Goal: Task Accomplishment & Management: Manage account settings

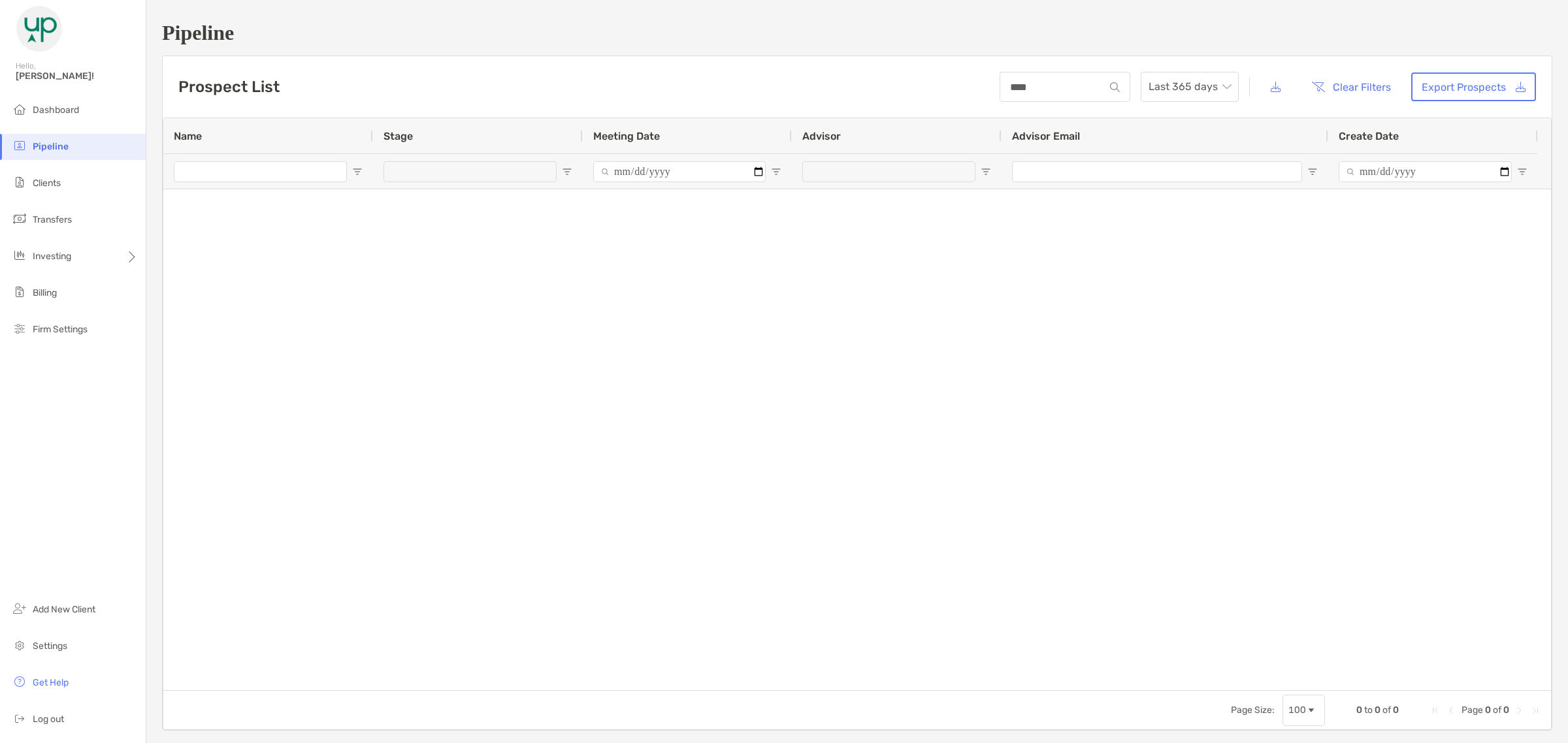
click at [1047, 90] on input "****" at bounding box center [1052, 87] width 104 height 11
type input "********"
click at [50, 184] on span "Clients" at bounding box center [47, 183] width 28 height 11
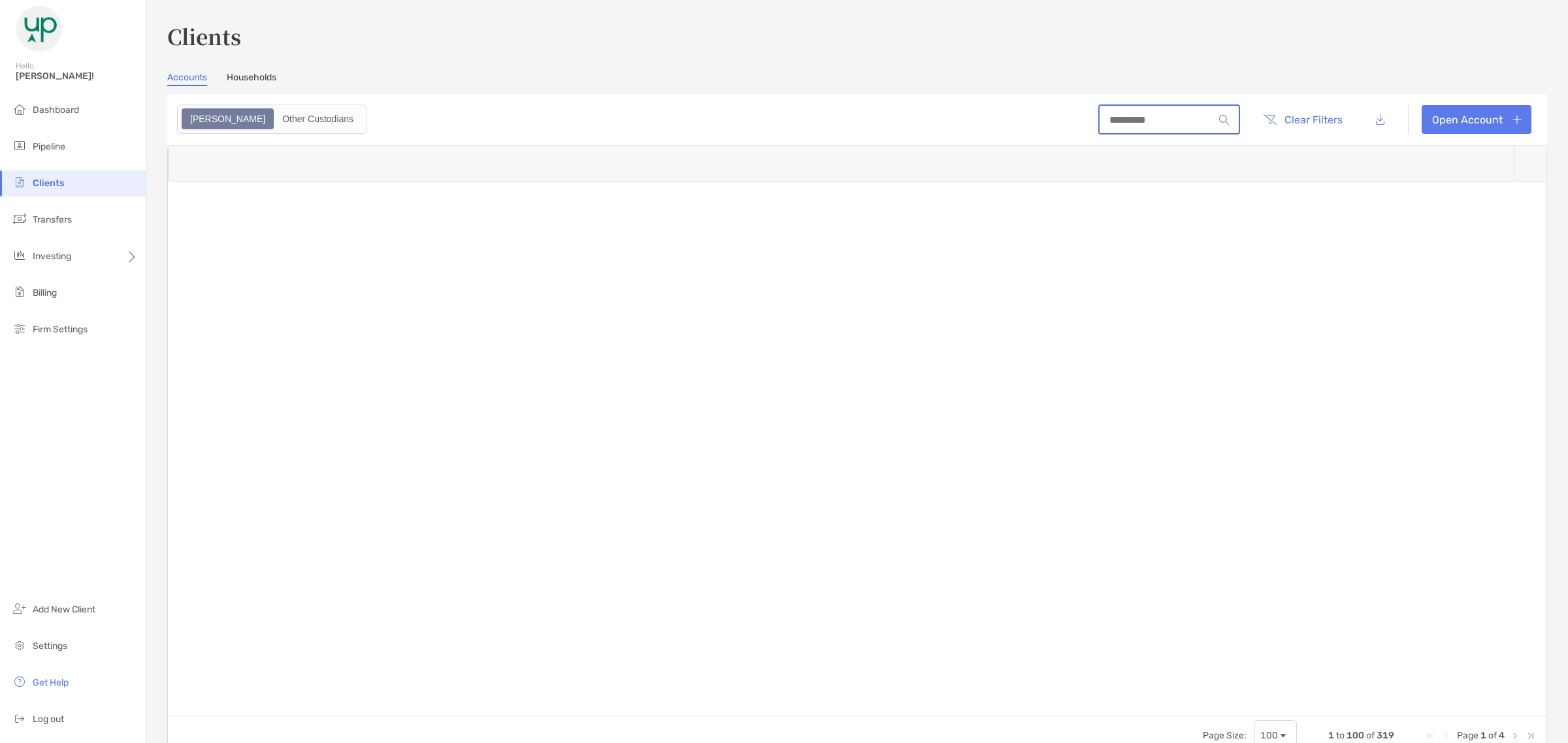
click at [1099, 118] on input at bounding box center [1156, 119] width 114 height 11
click at [1099, 116] on input at bounding box center [1156, 119] width 114 height 11
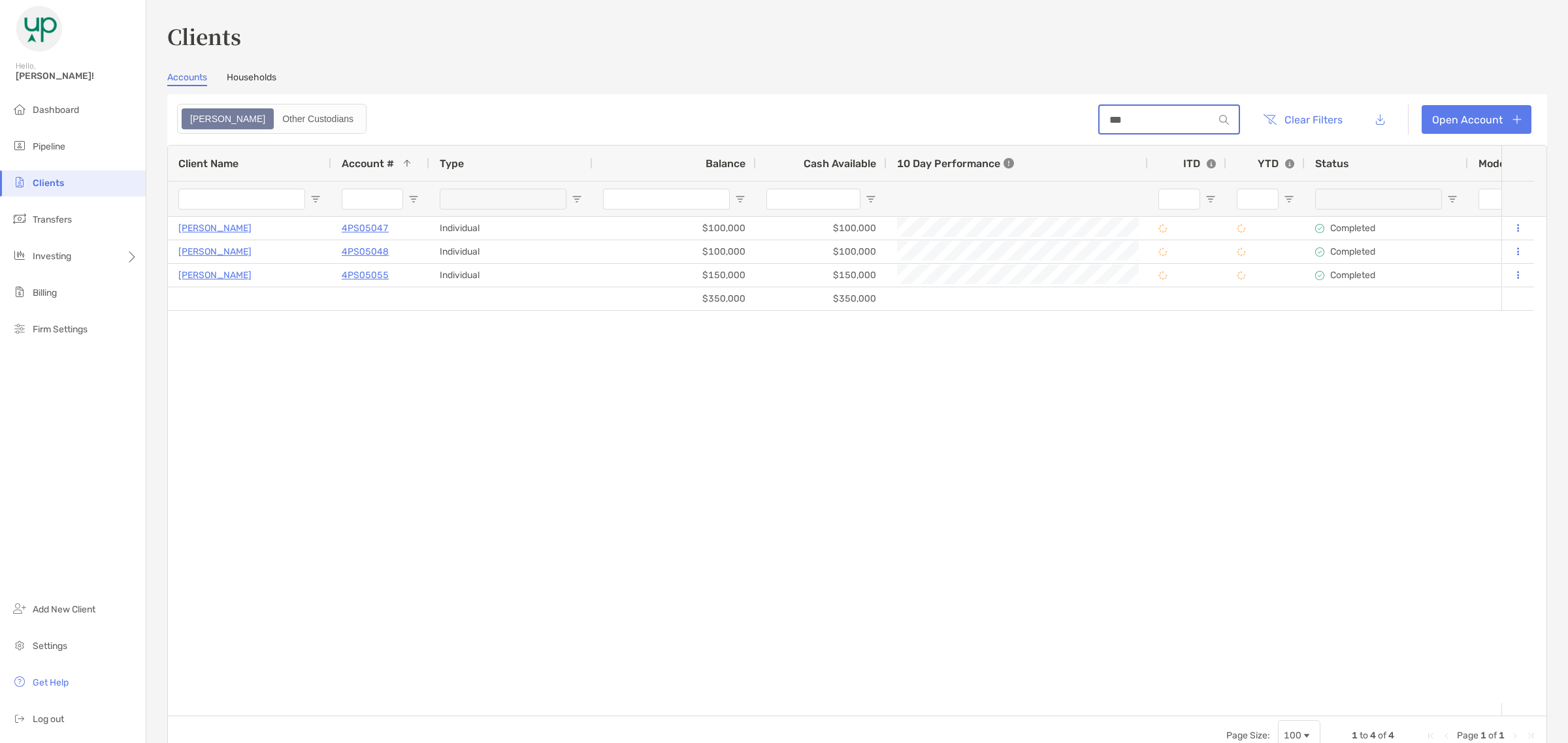
type input "***"
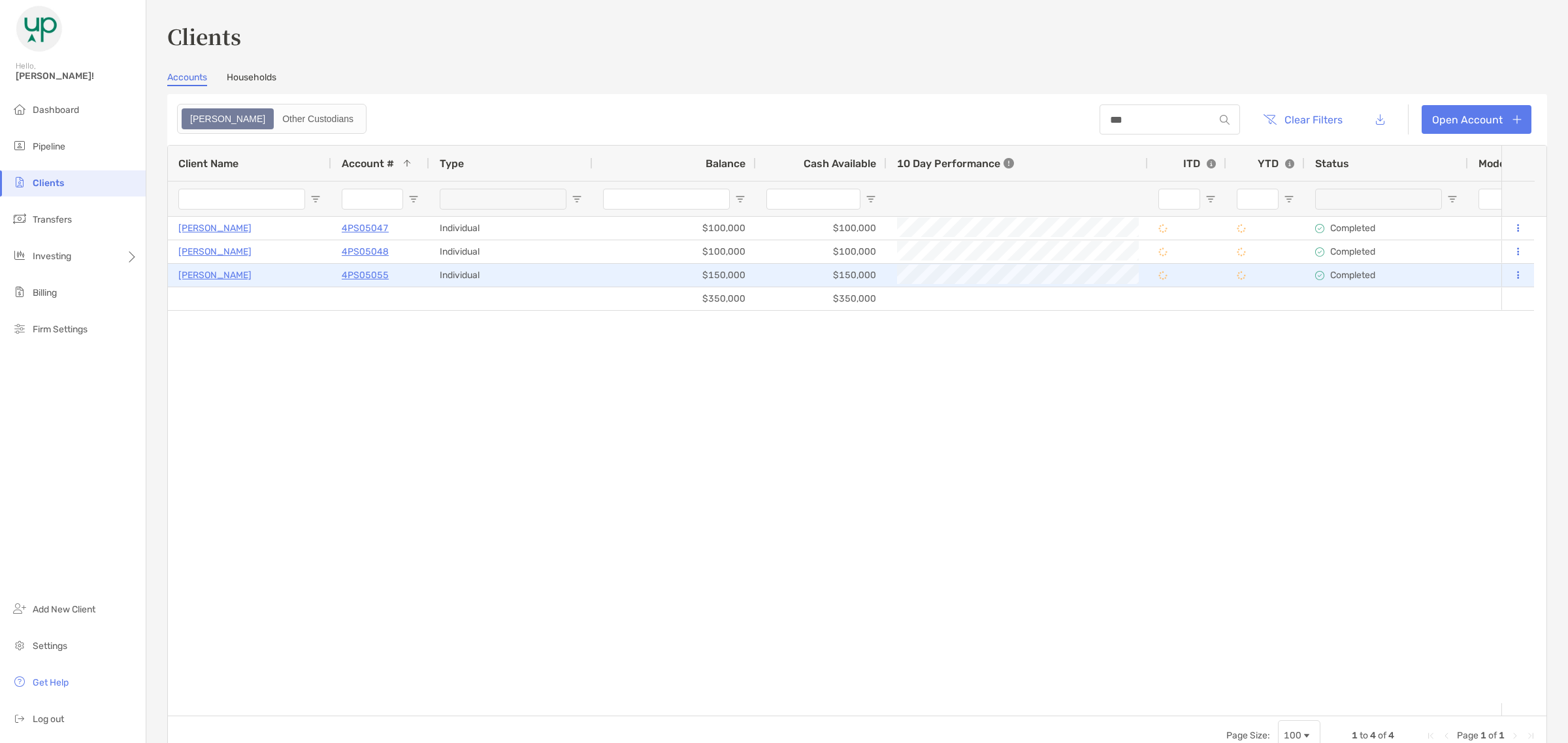
click at [376, 271] on p "4PS05055" at bounding box center [365, 275] width 47 height 16
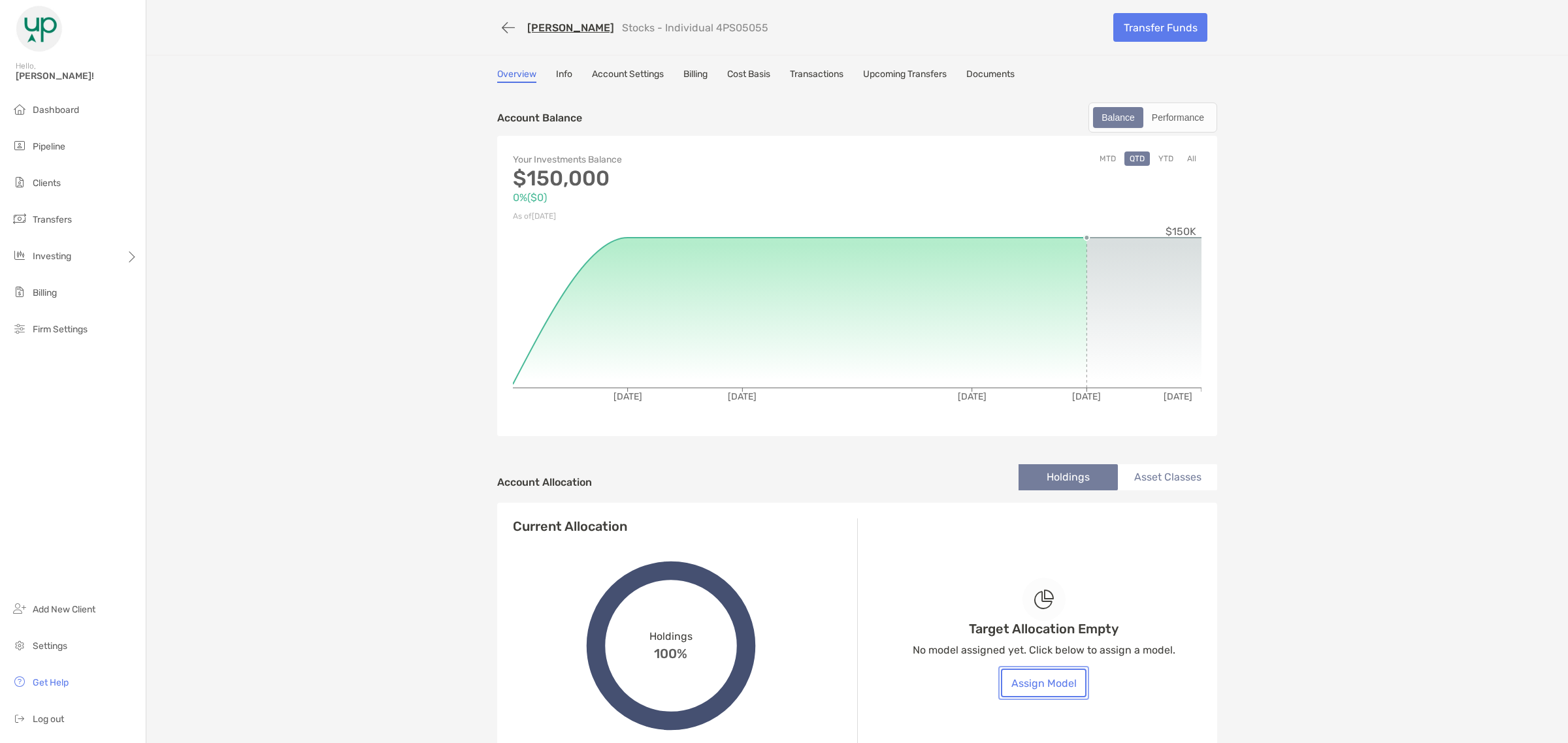
click at [1049, 677] on button "Assign Model" at bounding box center [1043, 683] width 86 height 29
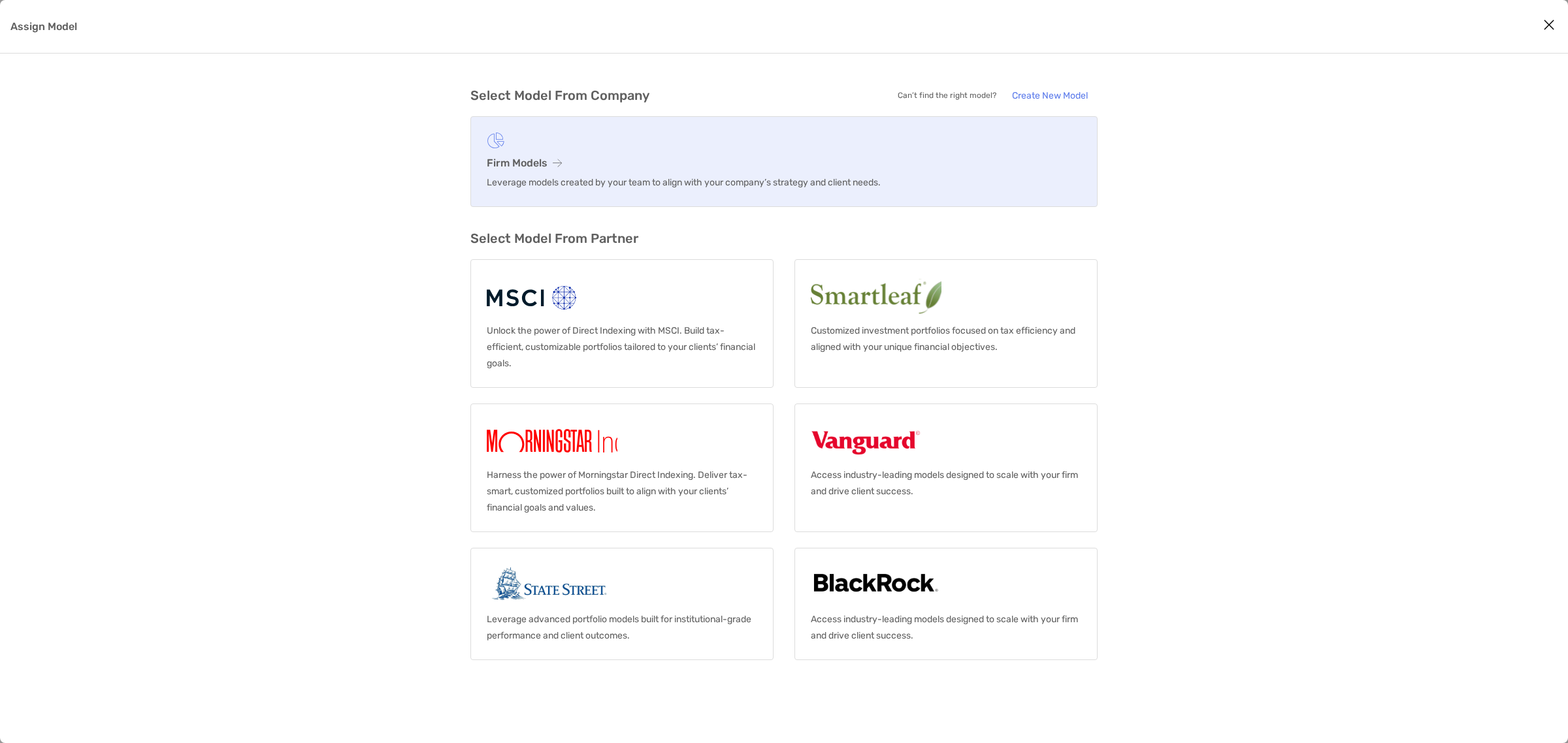
click at [592, 187] on p "Leverage models created by your team to align with your company’s strategy and …" at bounding box center [784, 183] width 594 height 16
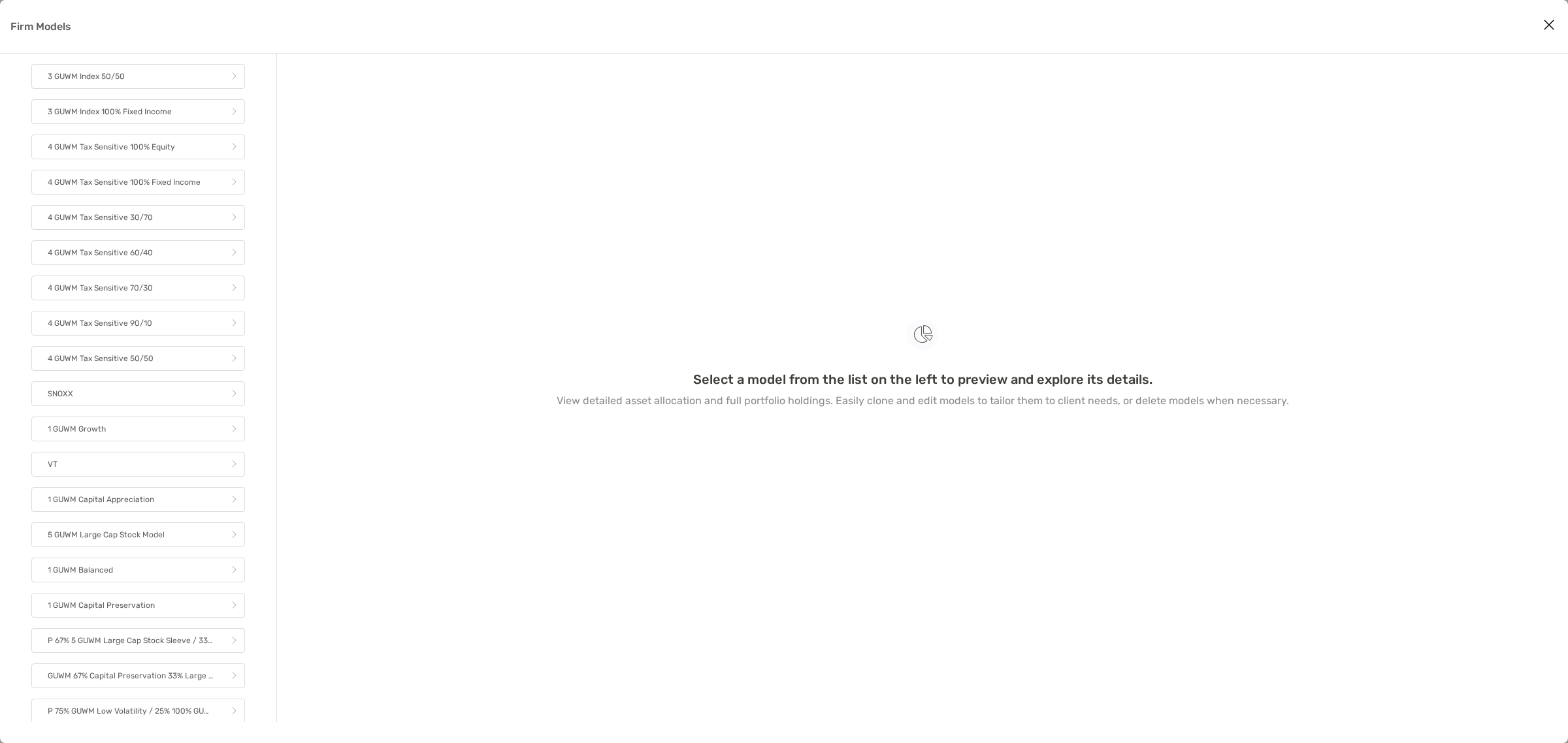
scroll to position [327, 0]
click at [116, 505] on p "5 GUWM Large Cap Stock Model" at bounding box center [106, 498] width 117 height 16
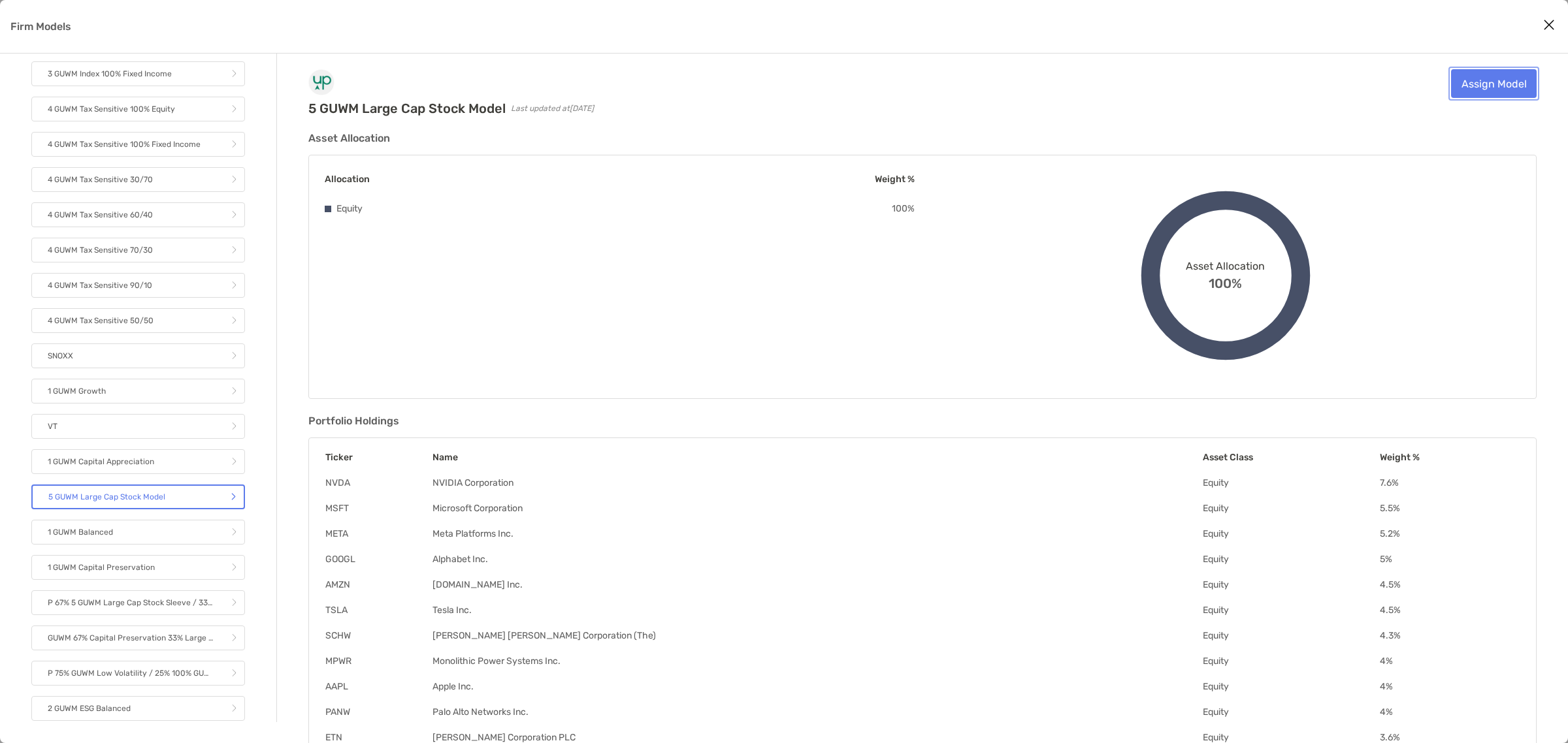
click at [1511, 79] on link "Assign Model" at bounding box center [1493, 84] width 86 height 29
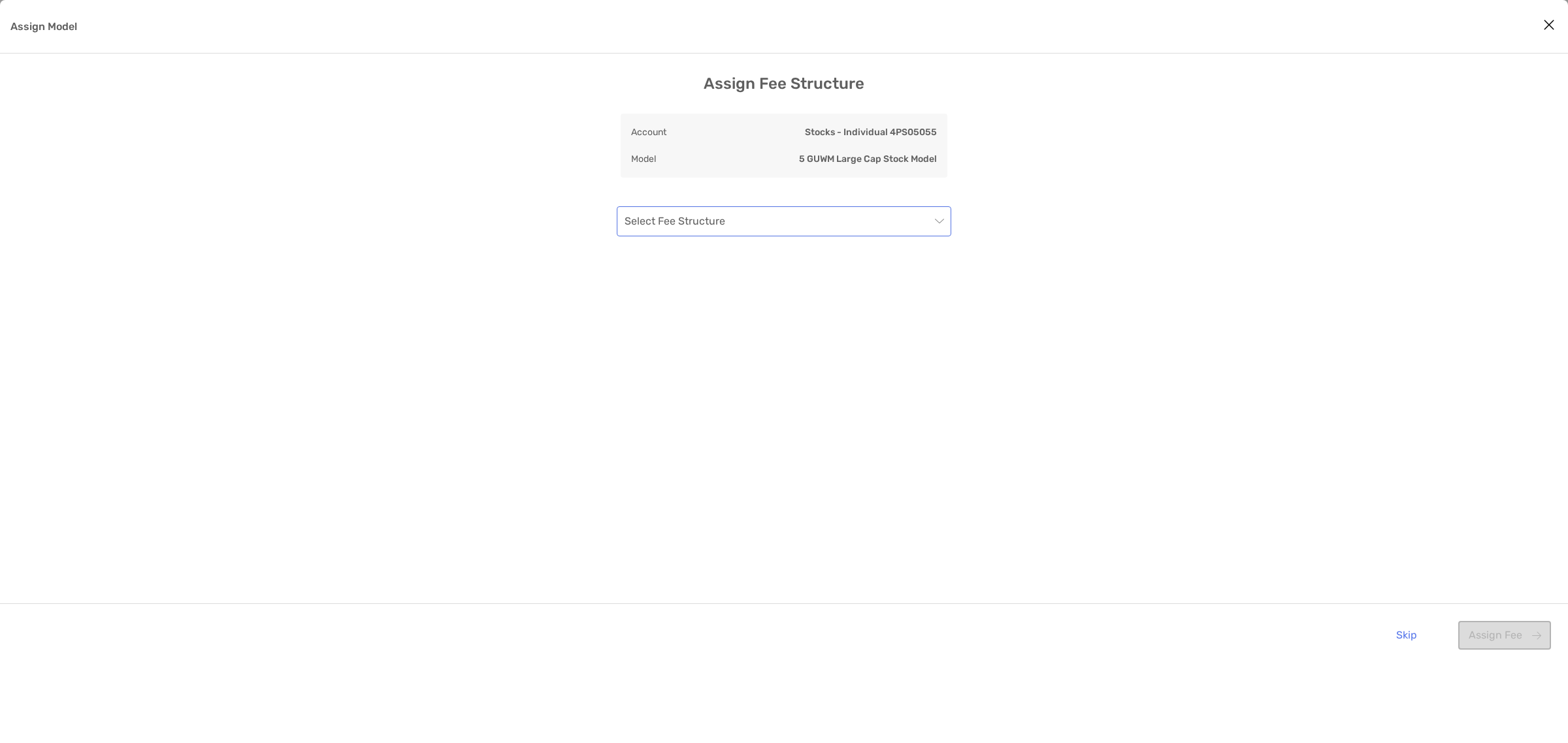
click at [911, 217] on input "Assign Model" at bounding box center [778, 221] width 306 height 29
click at [775, 250] on div "Standard AUM - Green Up" at bounding box center [784, 257] width 313 height 16
click at [1522, 638] on button "Assign Fee" at bounding box center [1505, 635] width 93 height 29
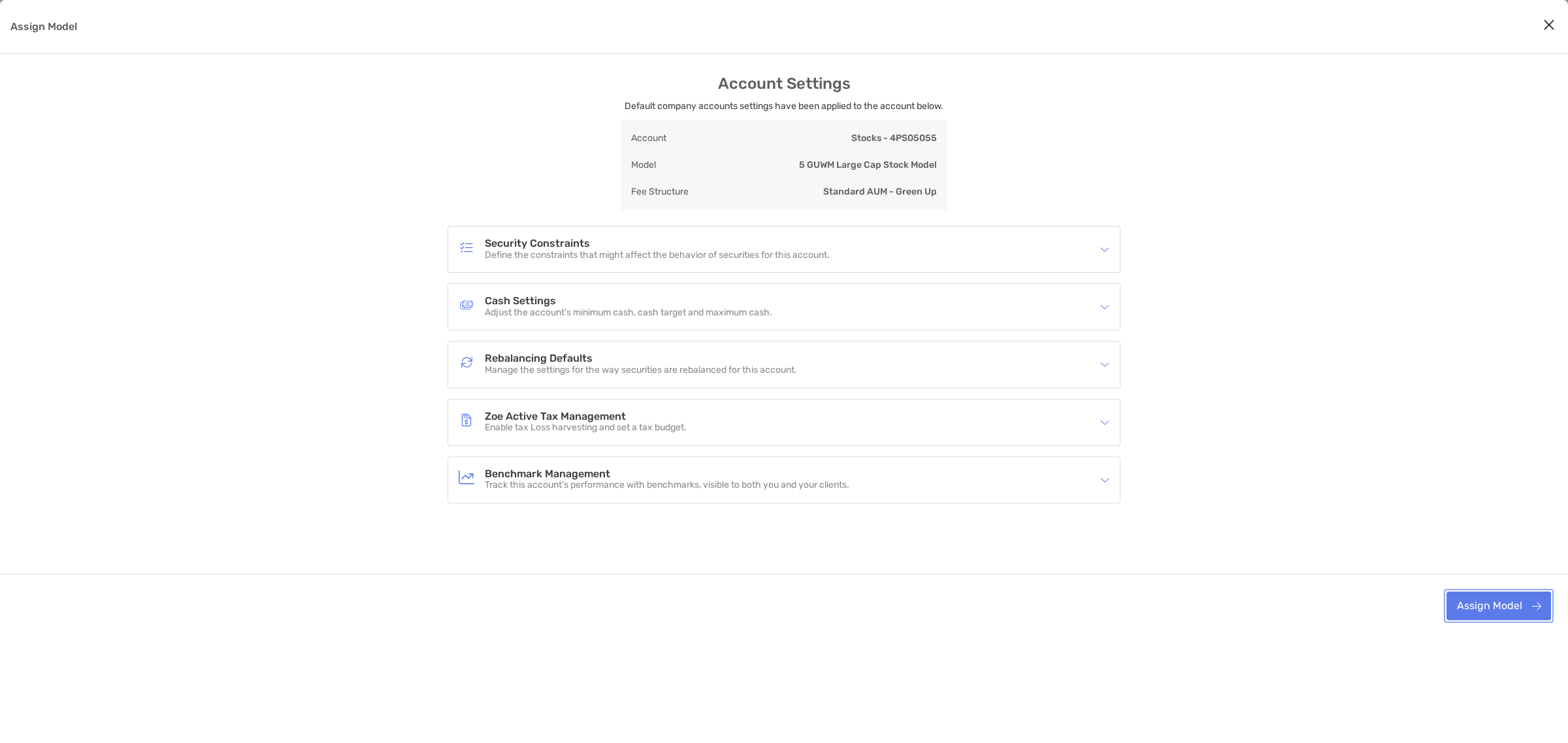
click at [1476, 604] on button "Assign Model" at bounding box center [1499, 606] width 104 height 29
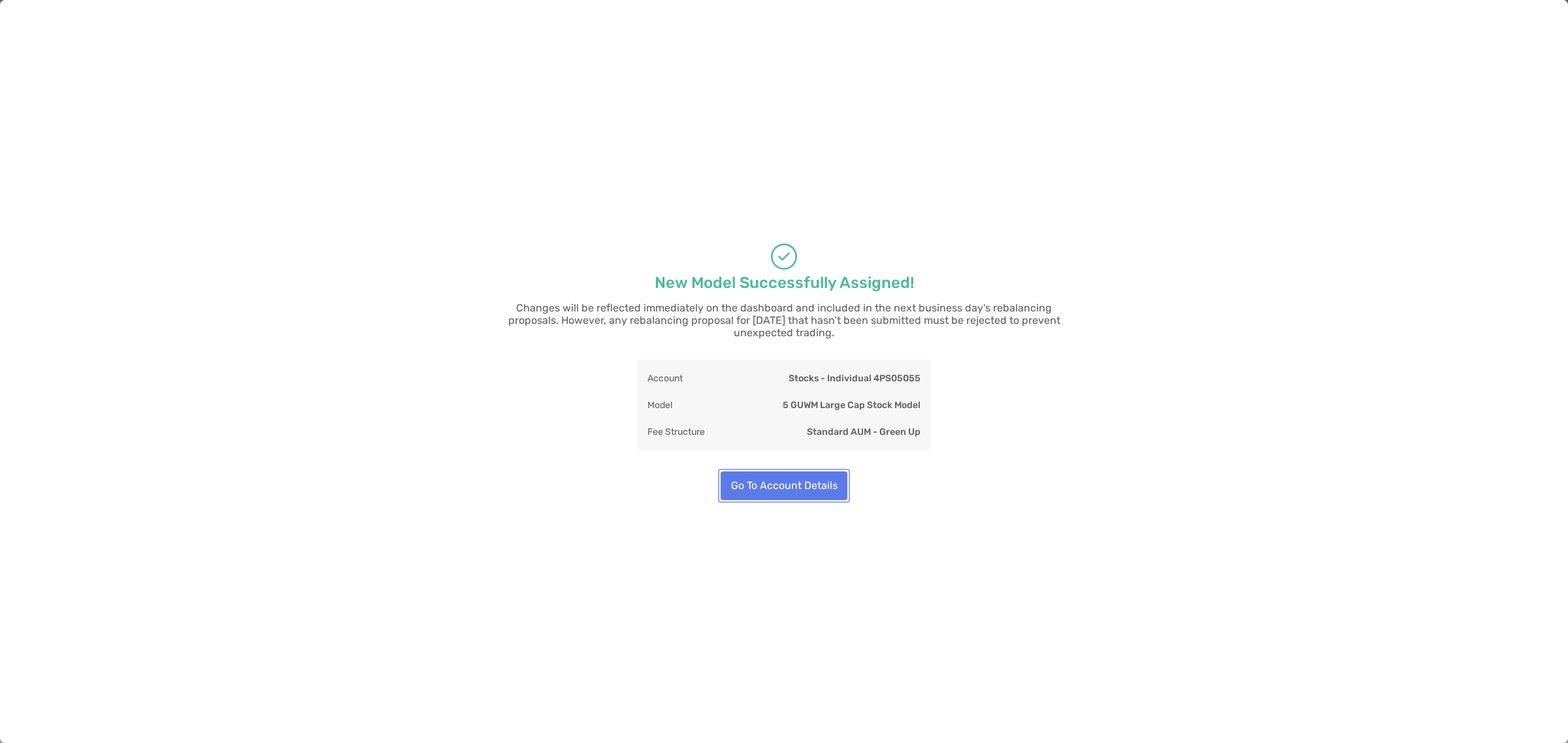
click at [785, 484] on button "Go To Account Details" at bounding box center [784, 486] width 127 height 29
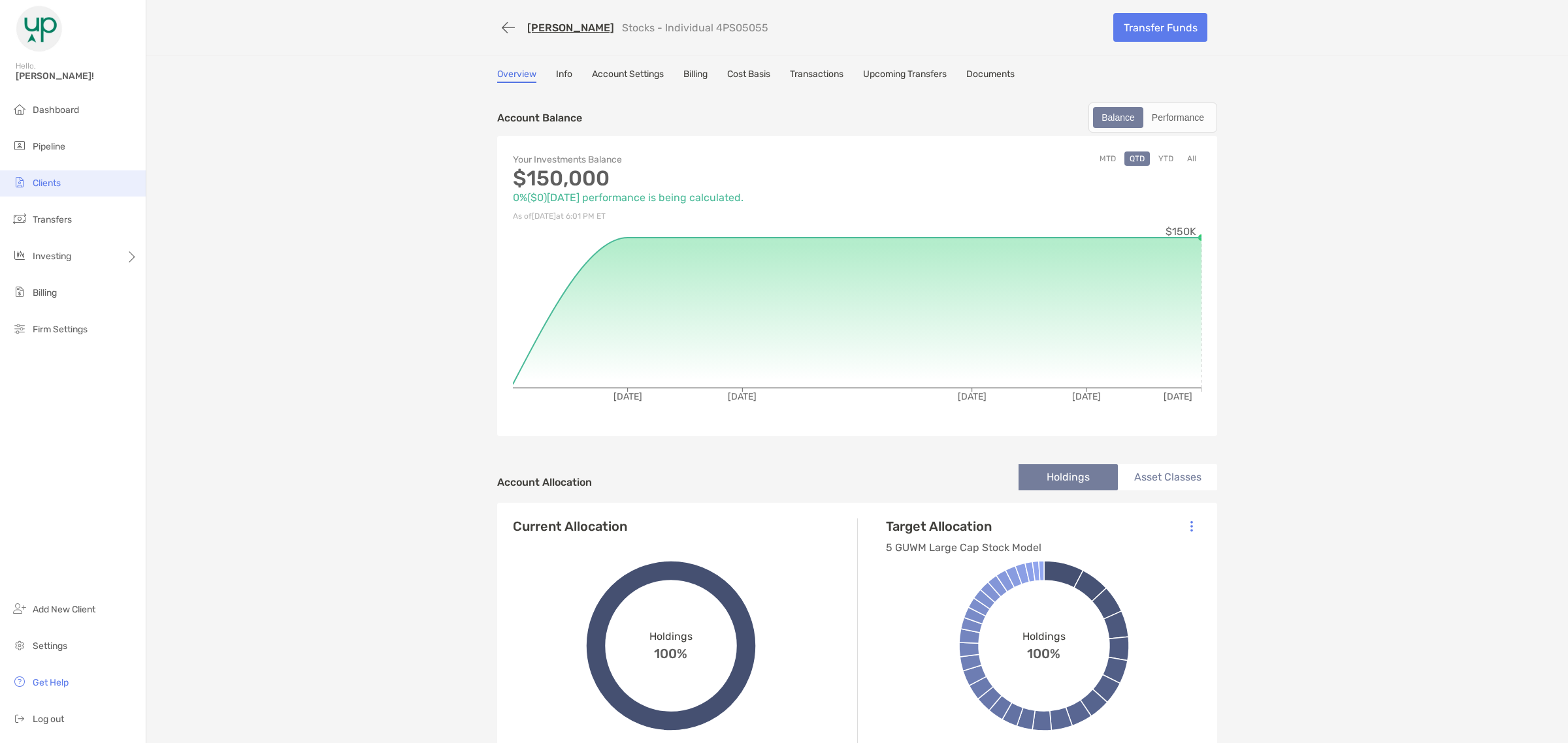
click at [49, 184] on span "Clients" at bounding box center [47, 183] width 28 height 11
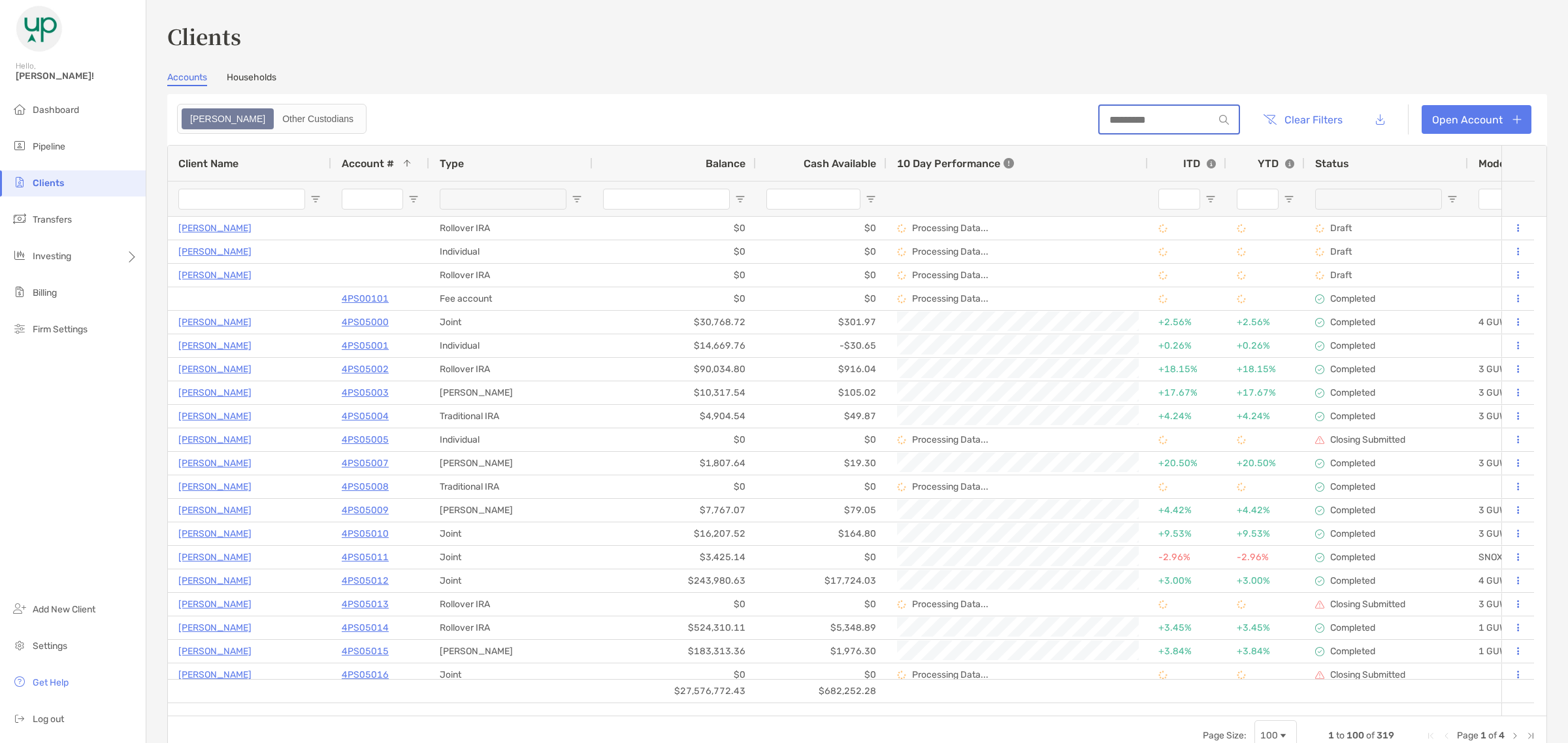
click at [1141, 114] on input at bounding box center [1156, 119] width 114 height 11
paste input "********"
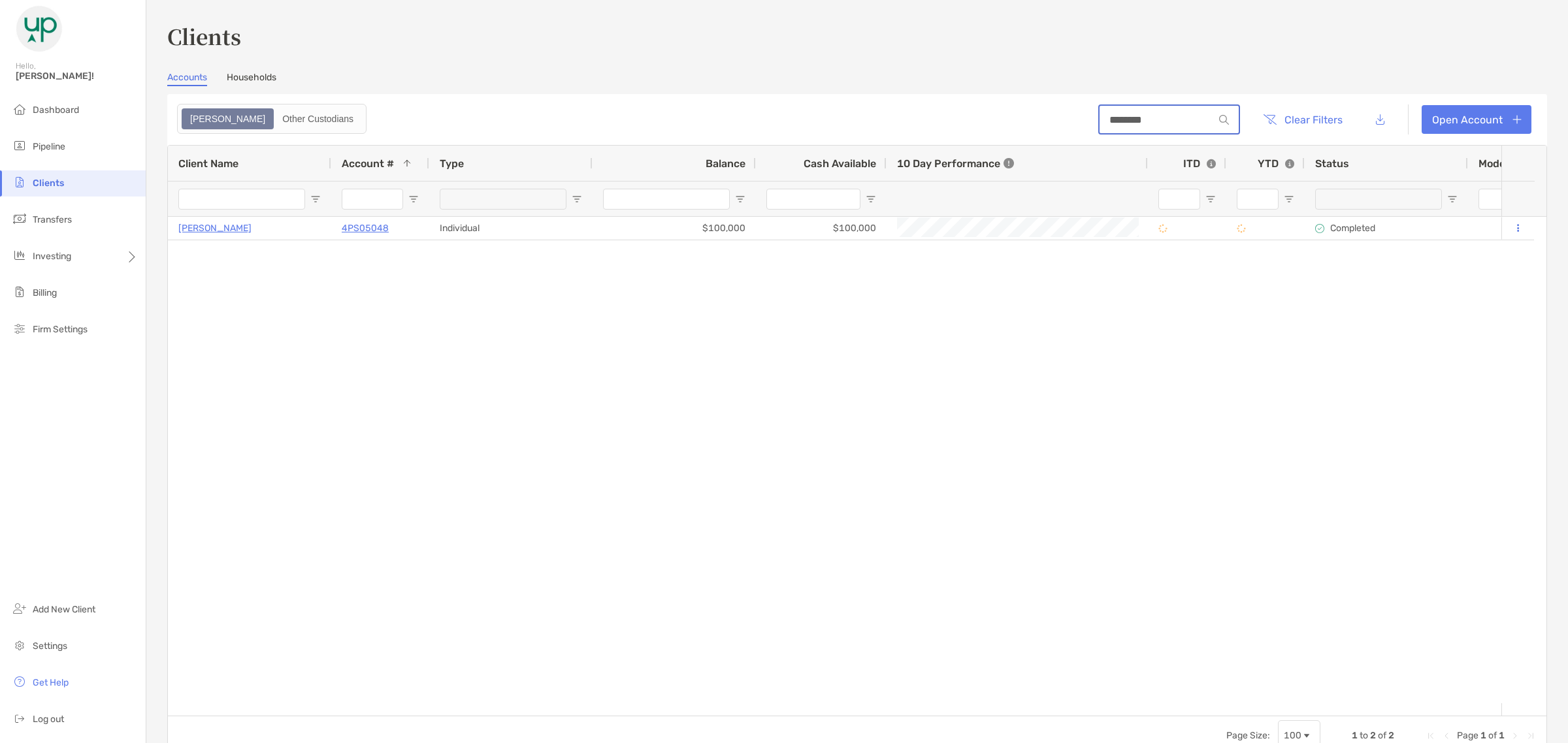
type input "********"
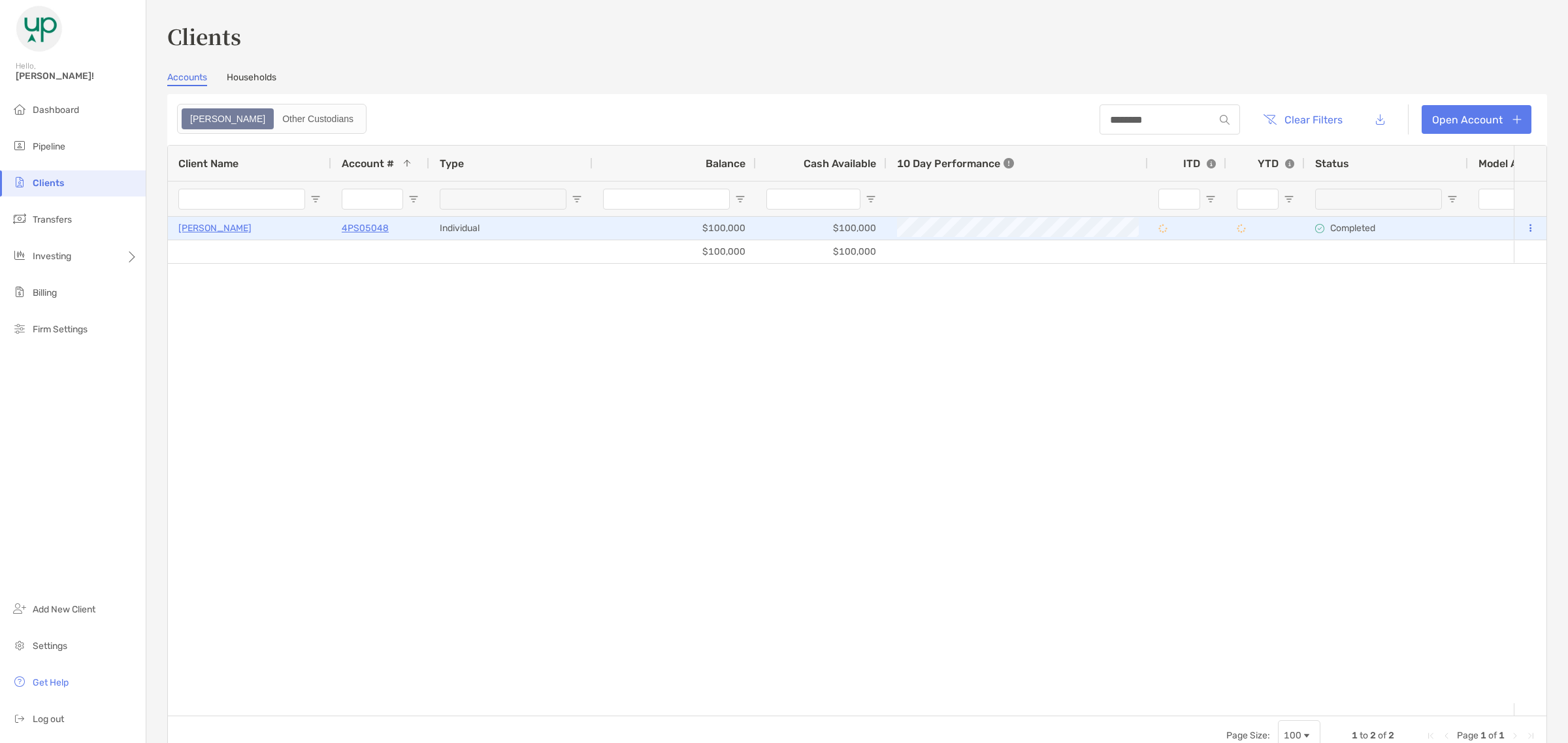
click at [375, 227] on p "4PS05048" at bounding box center [365, 228] width 47 height 16
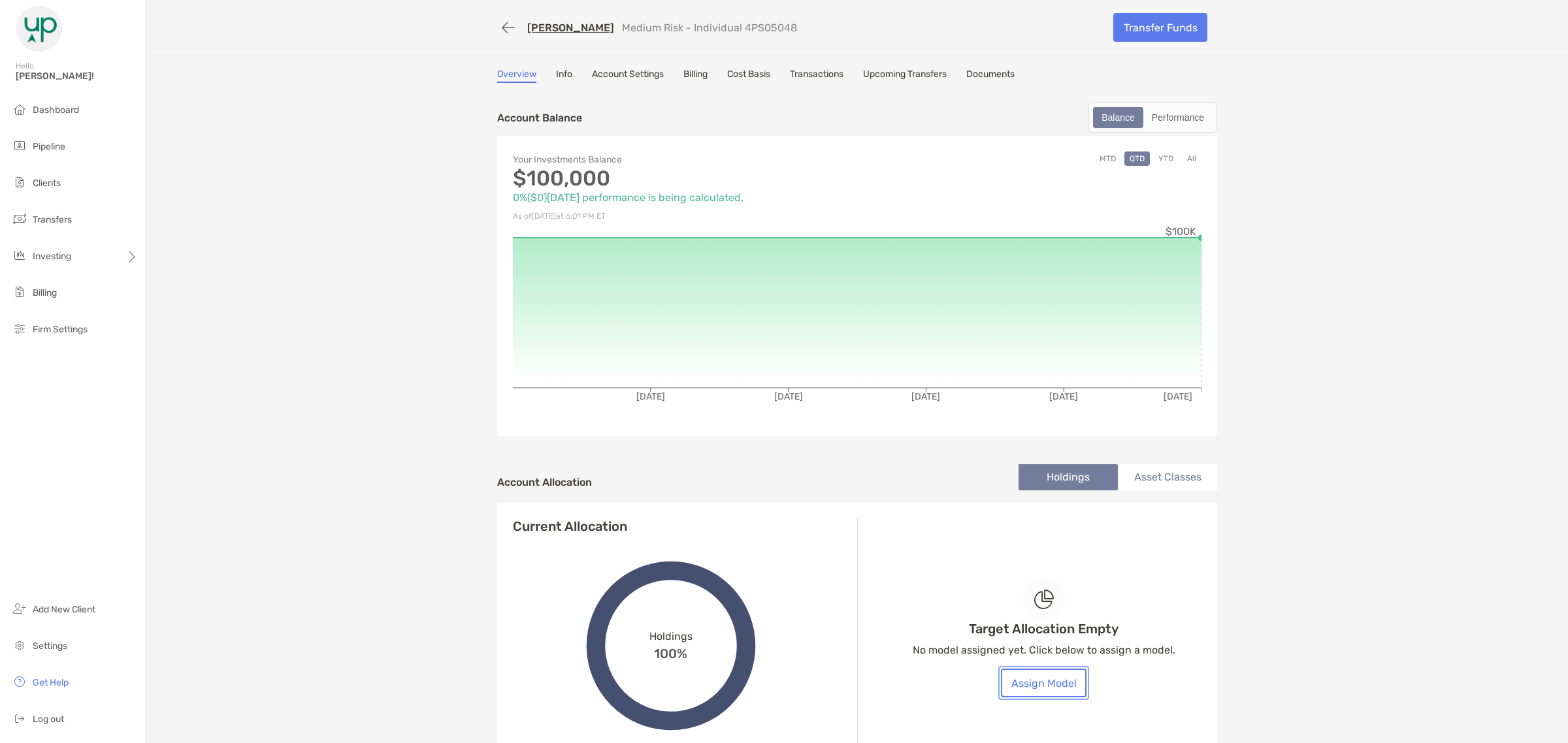
click at [1057, 683] on button "Assign Model" at bounding box center [1043, 683] width 86 height 29
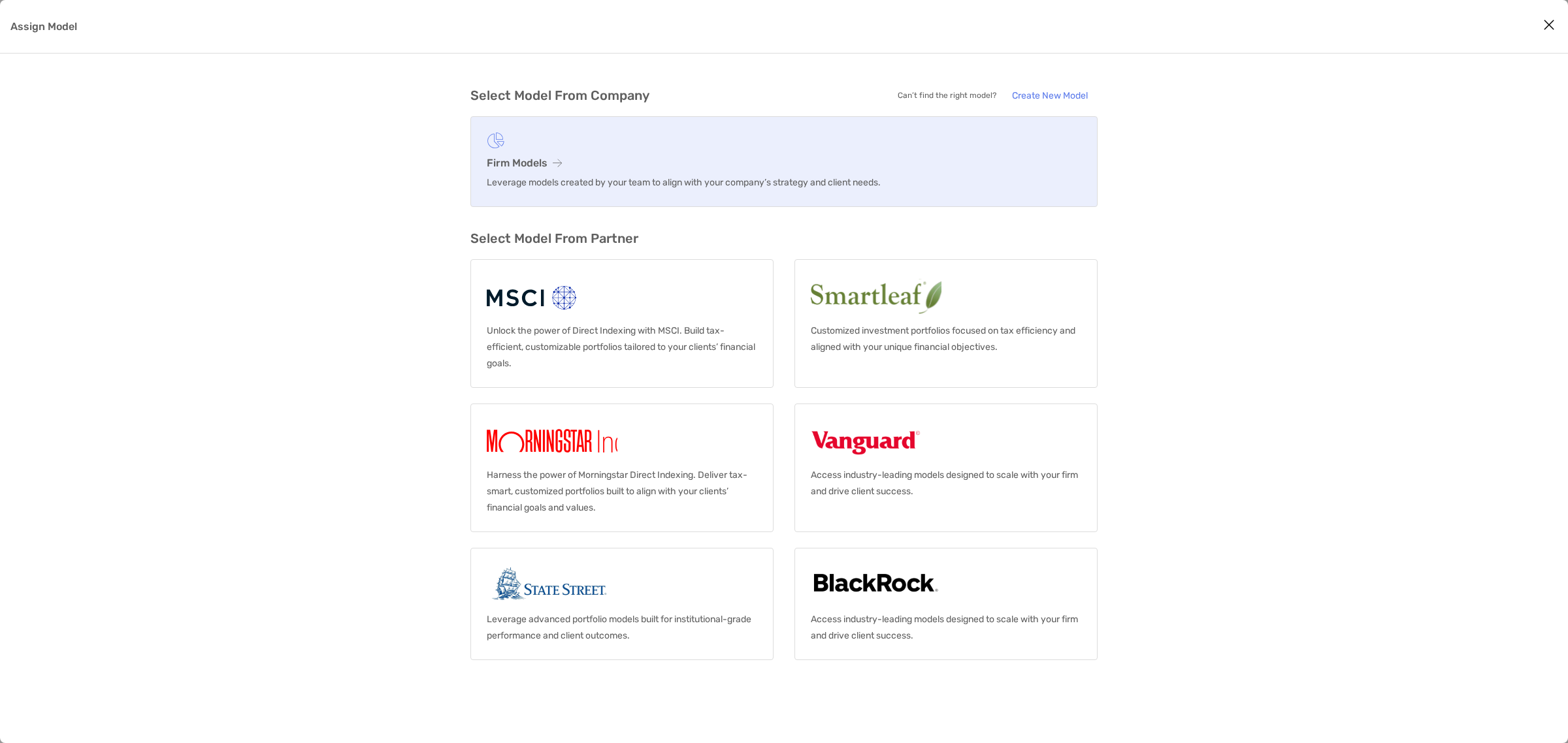
click at [622, 175] on p "Leverage models created by your team to align with your company’s strategy and …" at bounding box center [784, 183] width 594 height 16
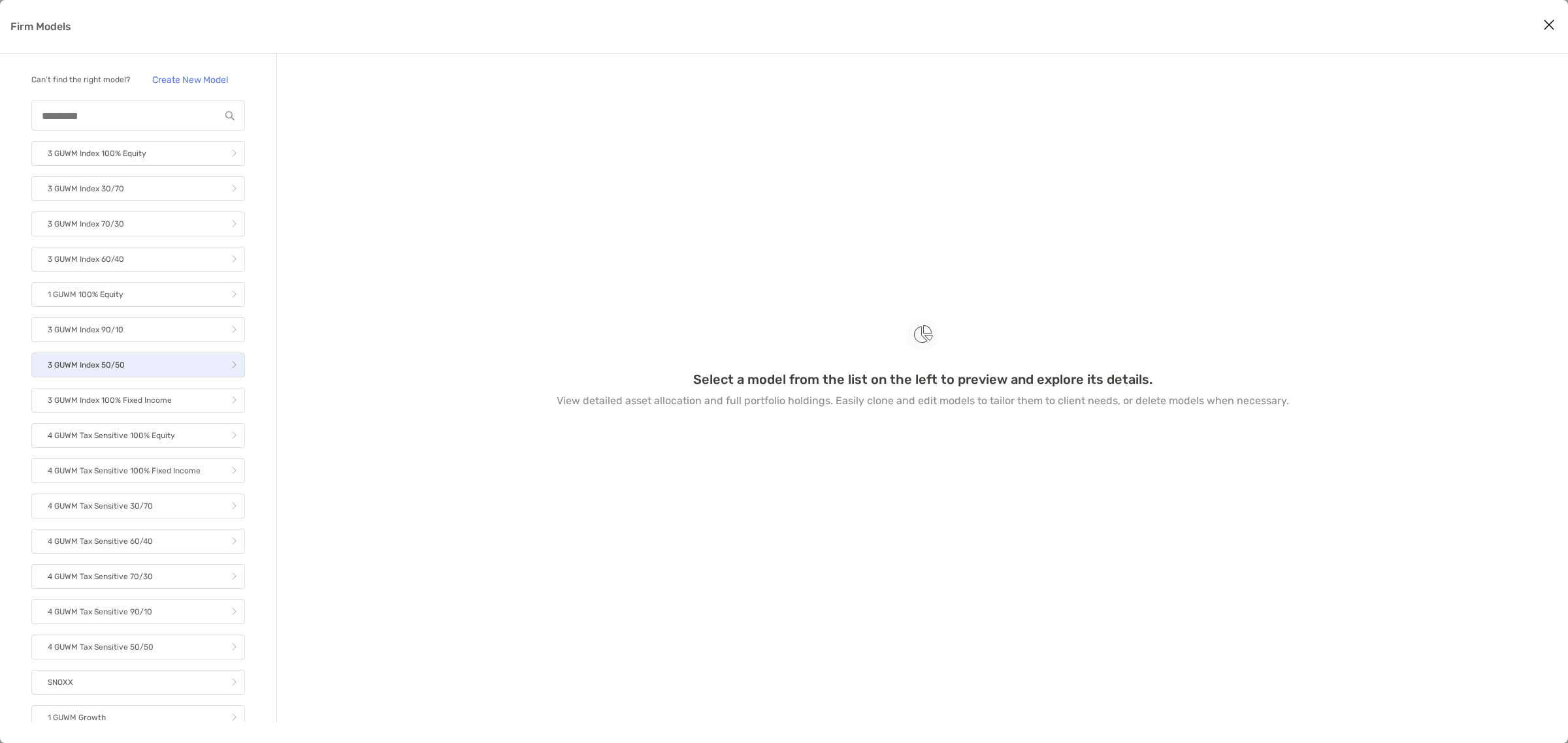
click at [146, 374] on link "3 GUWM Index 50/50" at bounding box center [138, 365] width 213 height 25
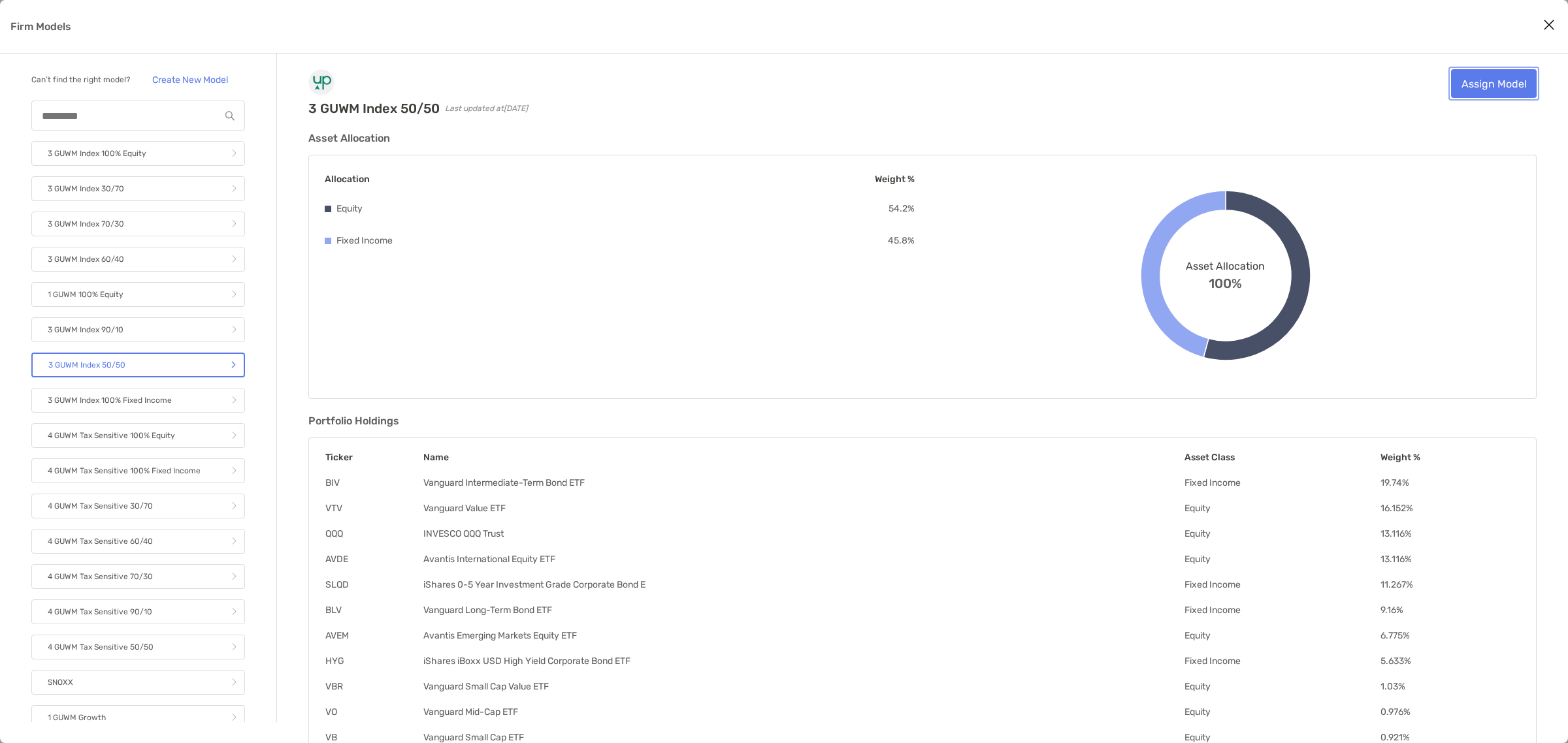
click at [1481, 79] on link "Assign Model" at bounding box center [1493, 84] width 86 height 29
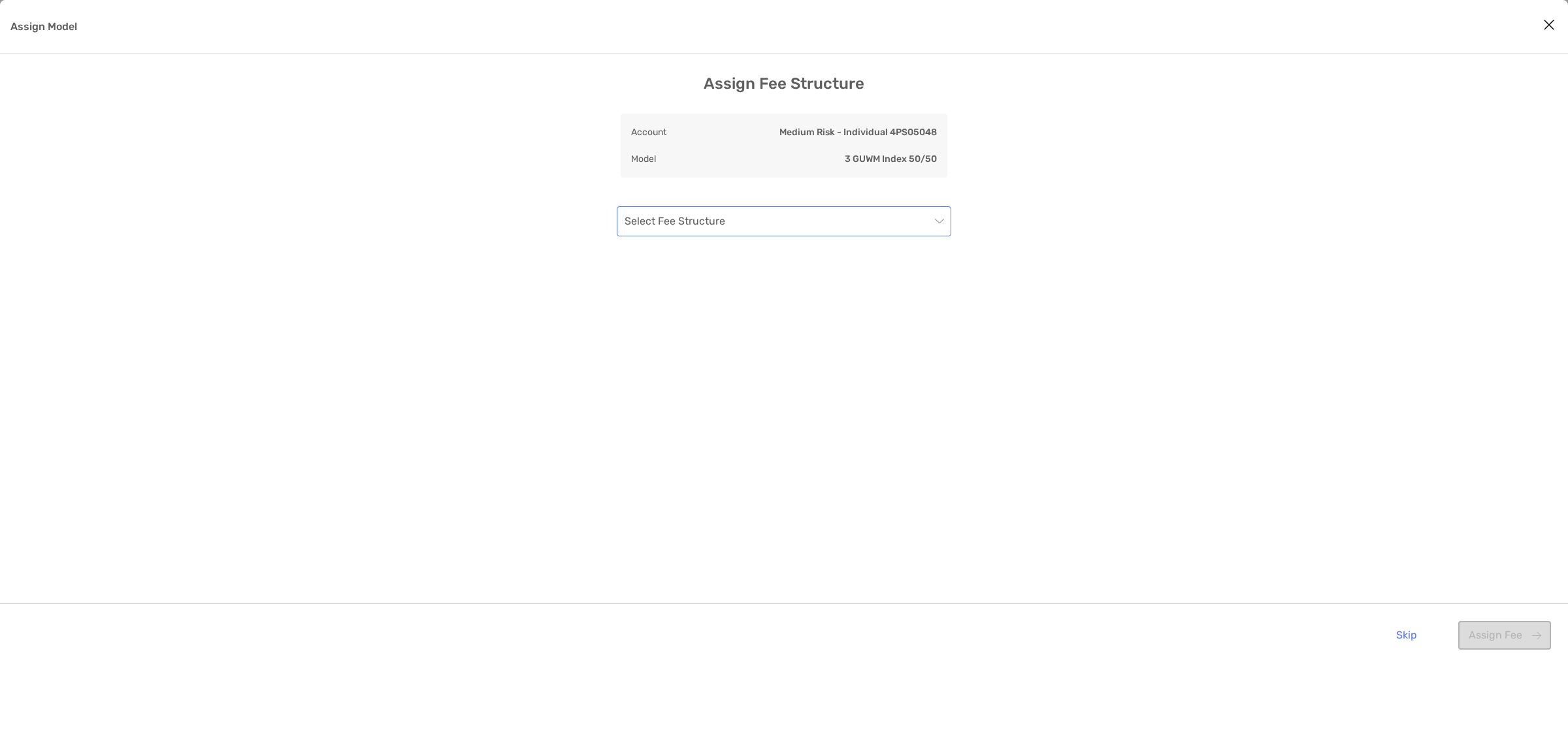
click at [851, 228] on input "Assign Model" at bounding box center [778, 221] width 306 height 29
click at [846, 251] on div "Standard AUM - Green Up" at bounding box center [784, 257] width 313 height 16
click at [1502, 636] on button "Assign Fee" at bounding box center [1505, 635] width 93 height 29
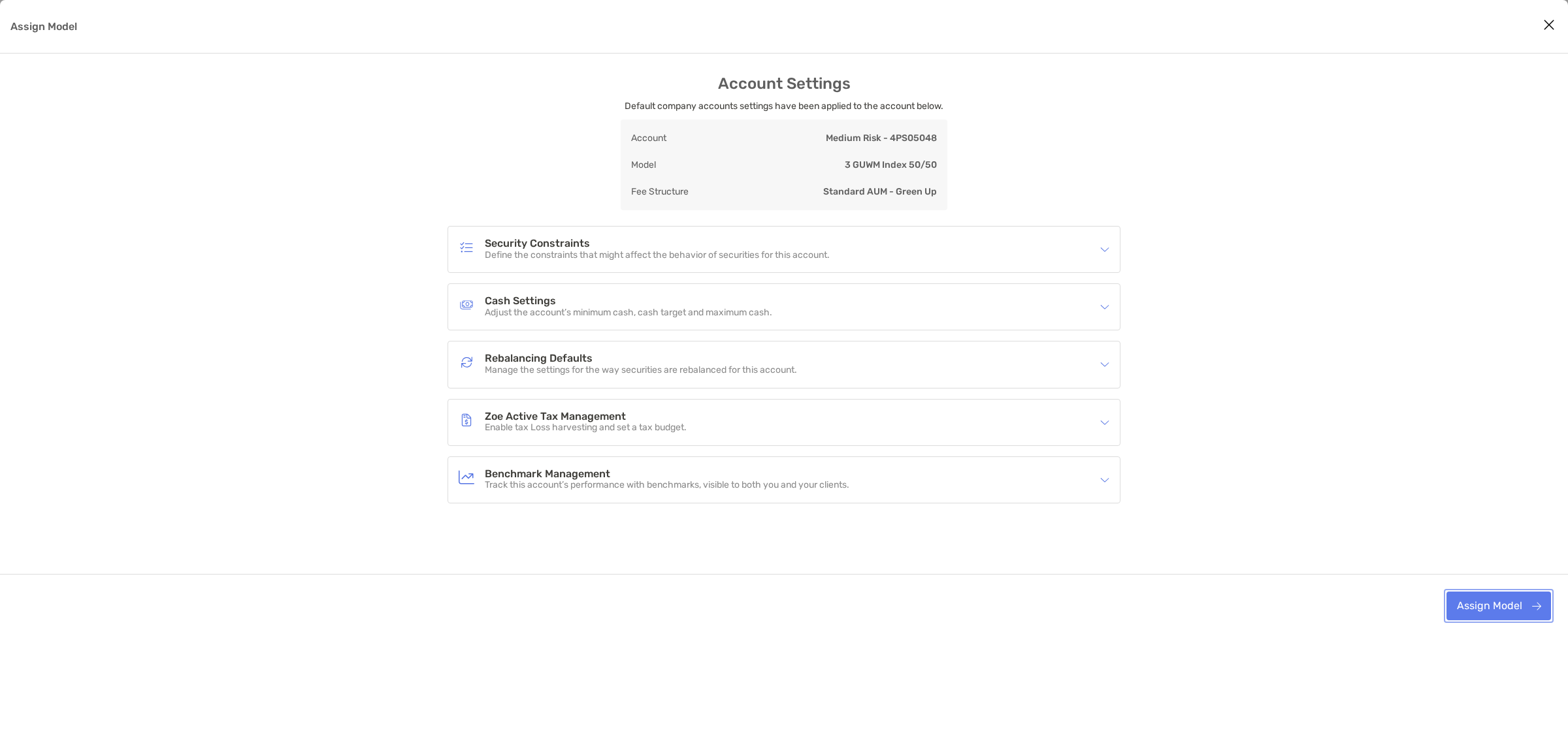
click at [1490, 612] on button "Assign Model" at bounding box center [1499, 606] width 104 height 29
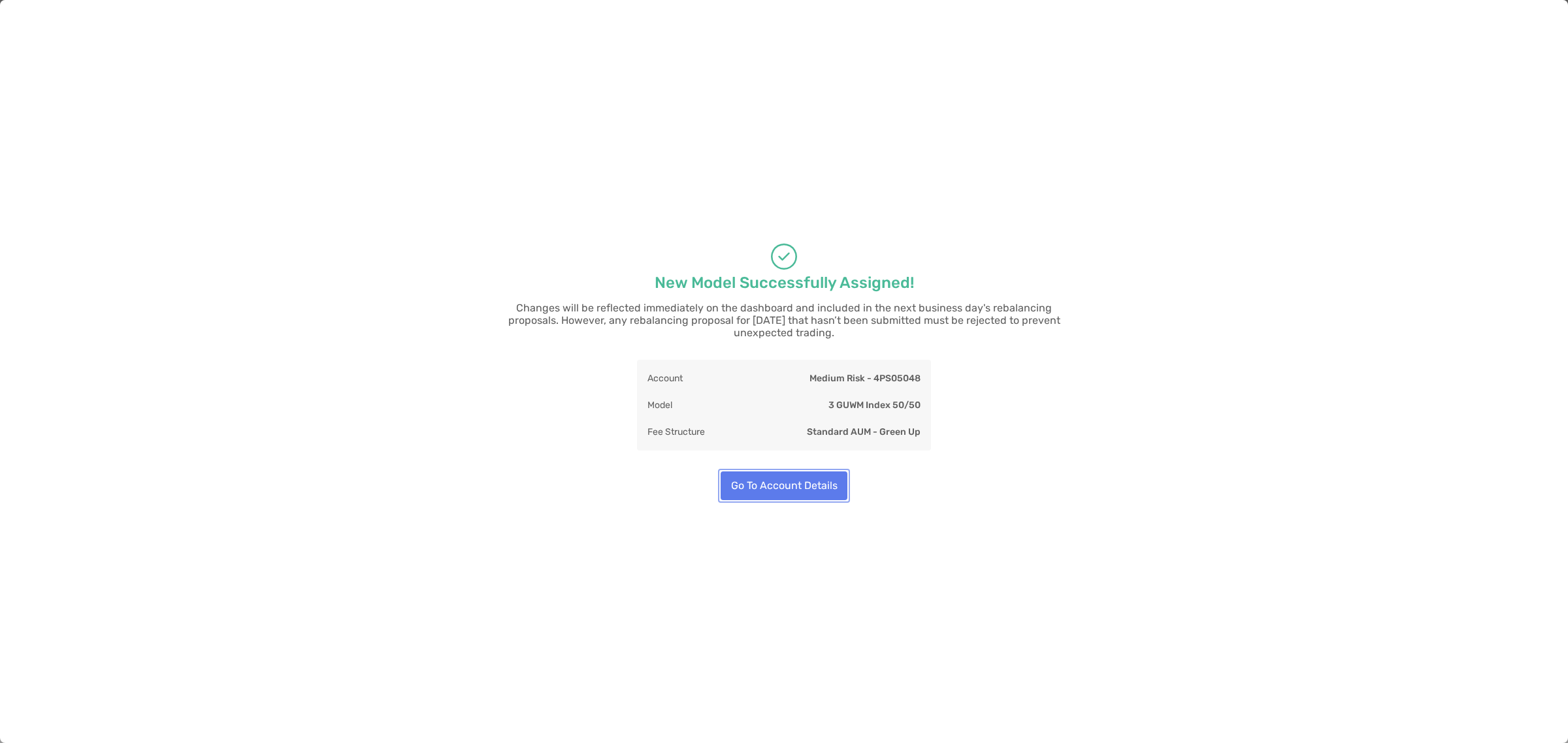
click at [805, 480] on button "Go To Account Details" at bounding box center [784, 486] width 127 height 29
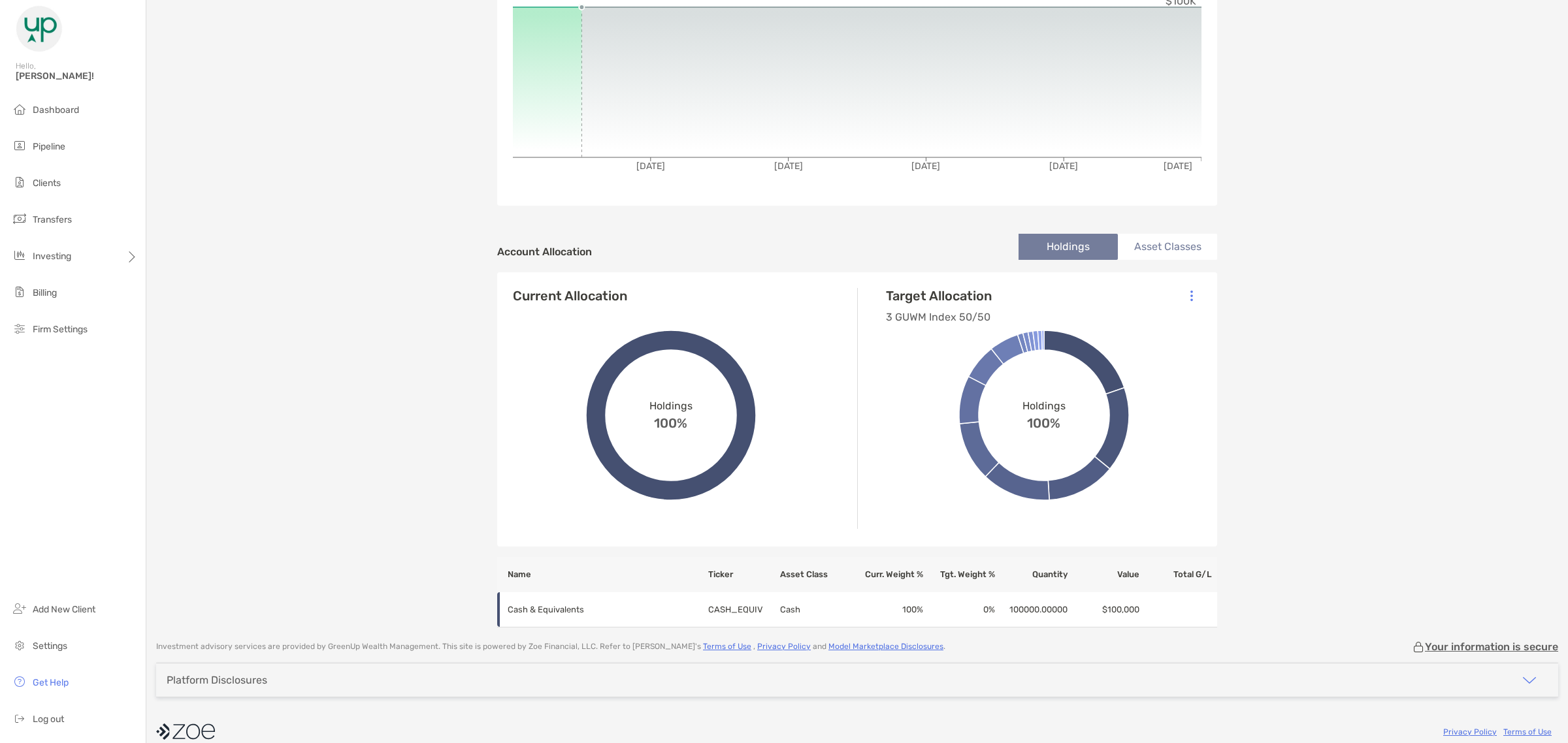
scroll to position [245, 0]
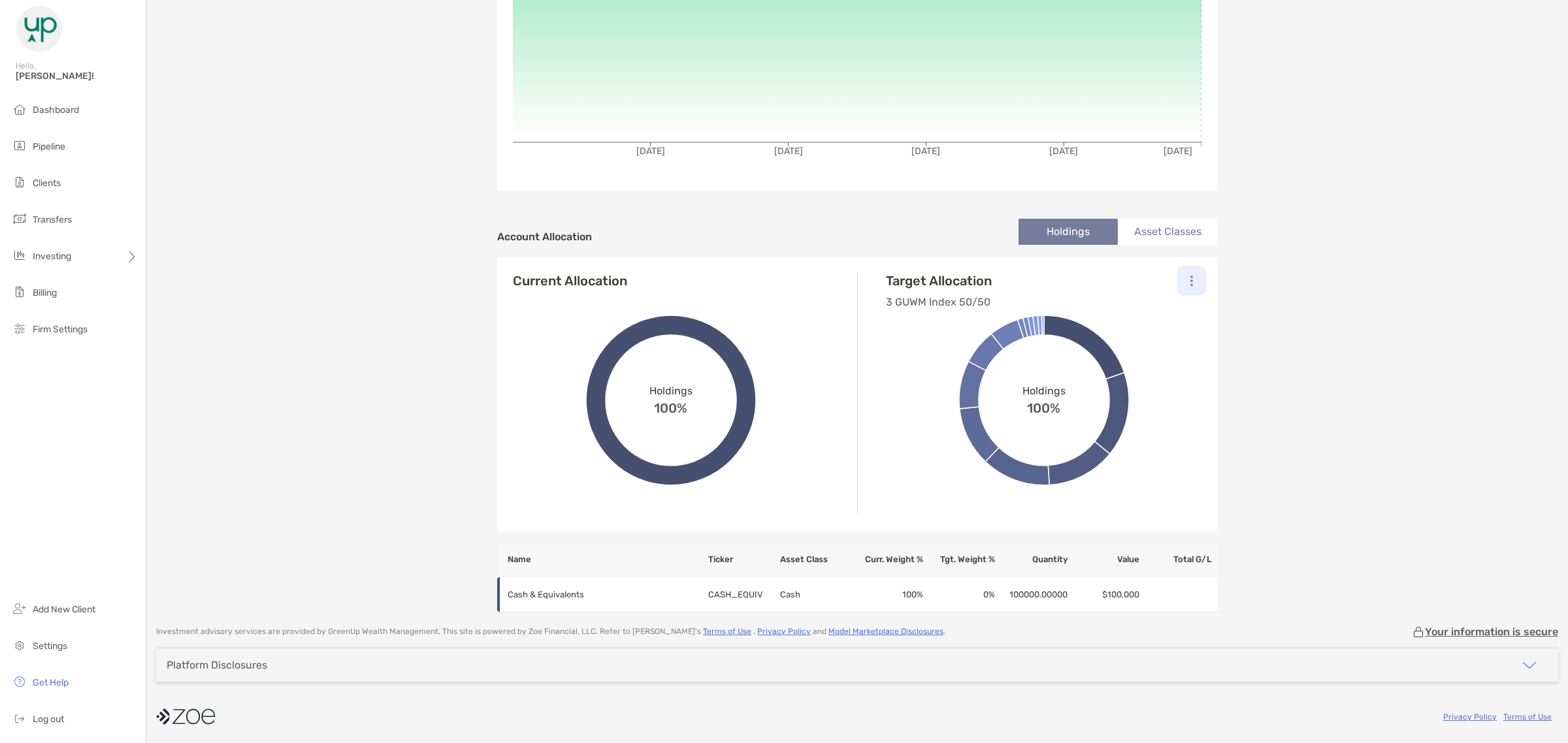
click at [1190, 284] on div at bounding box center [1191, 280] width 30 height 30
click at [1121, 313] on p "Change Model" at bounding box center [1102, 316] width 60 height 16
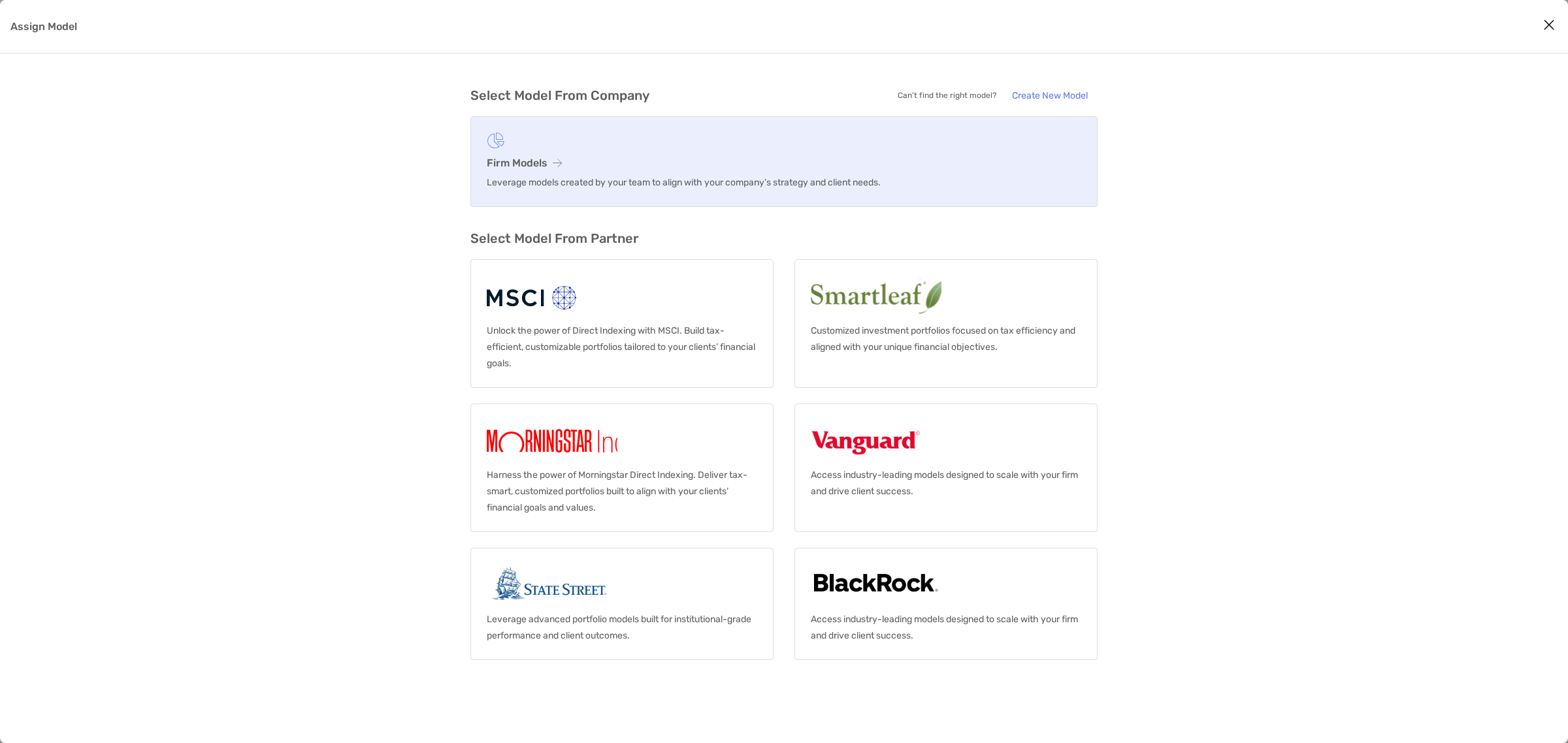
click at [613, 188] on p "Leverage models created by your team to align with your company’s strategy and …" at bounding box center [784, 183] width 594 height 16
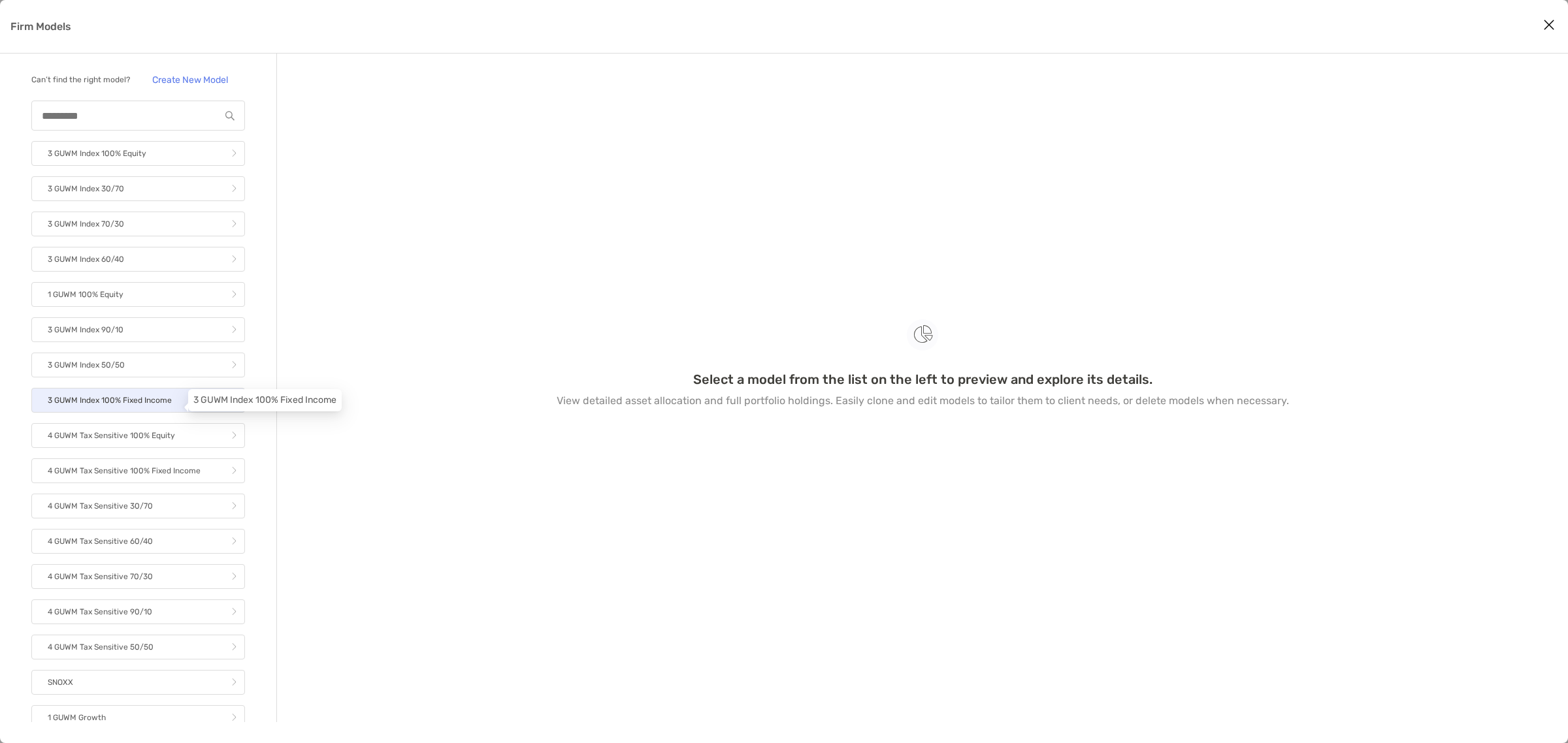
scroll to position [81, 0]
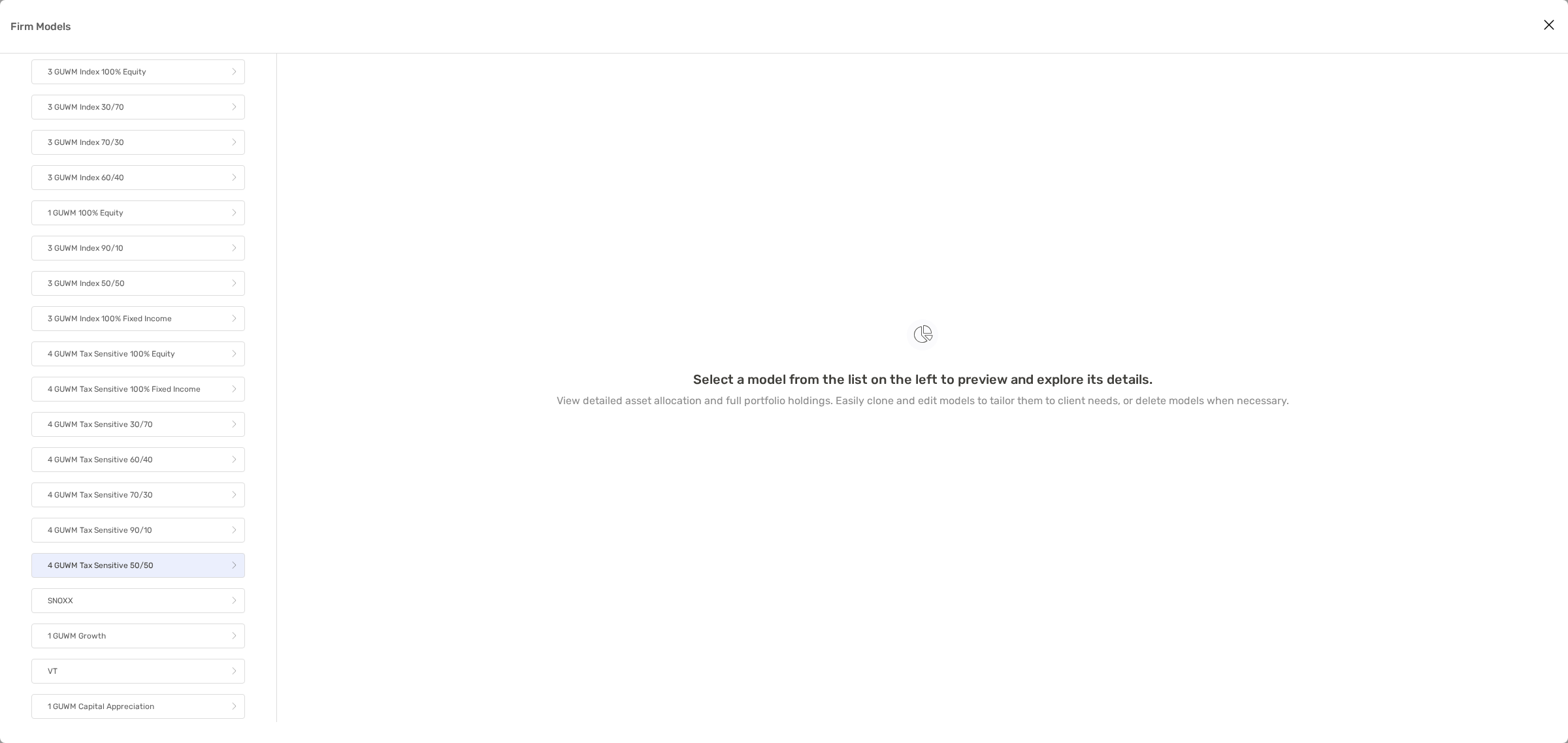
click at [163, 578] on link "4 GUWM Tax Sensitive 50/50" at bounding box center [138, 565] width 213 height 25
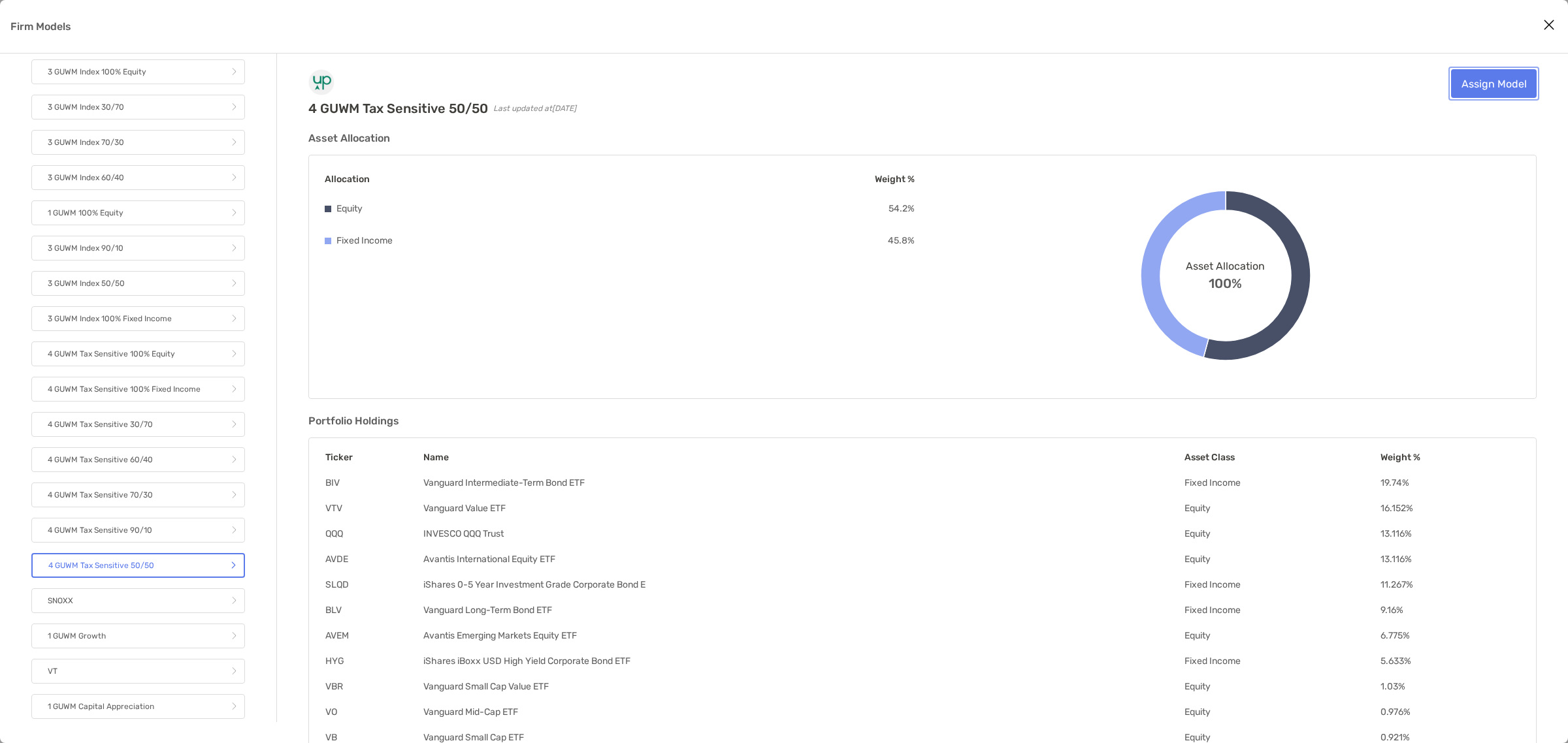
click at [1494, 78] on link "Assign Model" at bounding box center [1493, 84] width 86 height 29
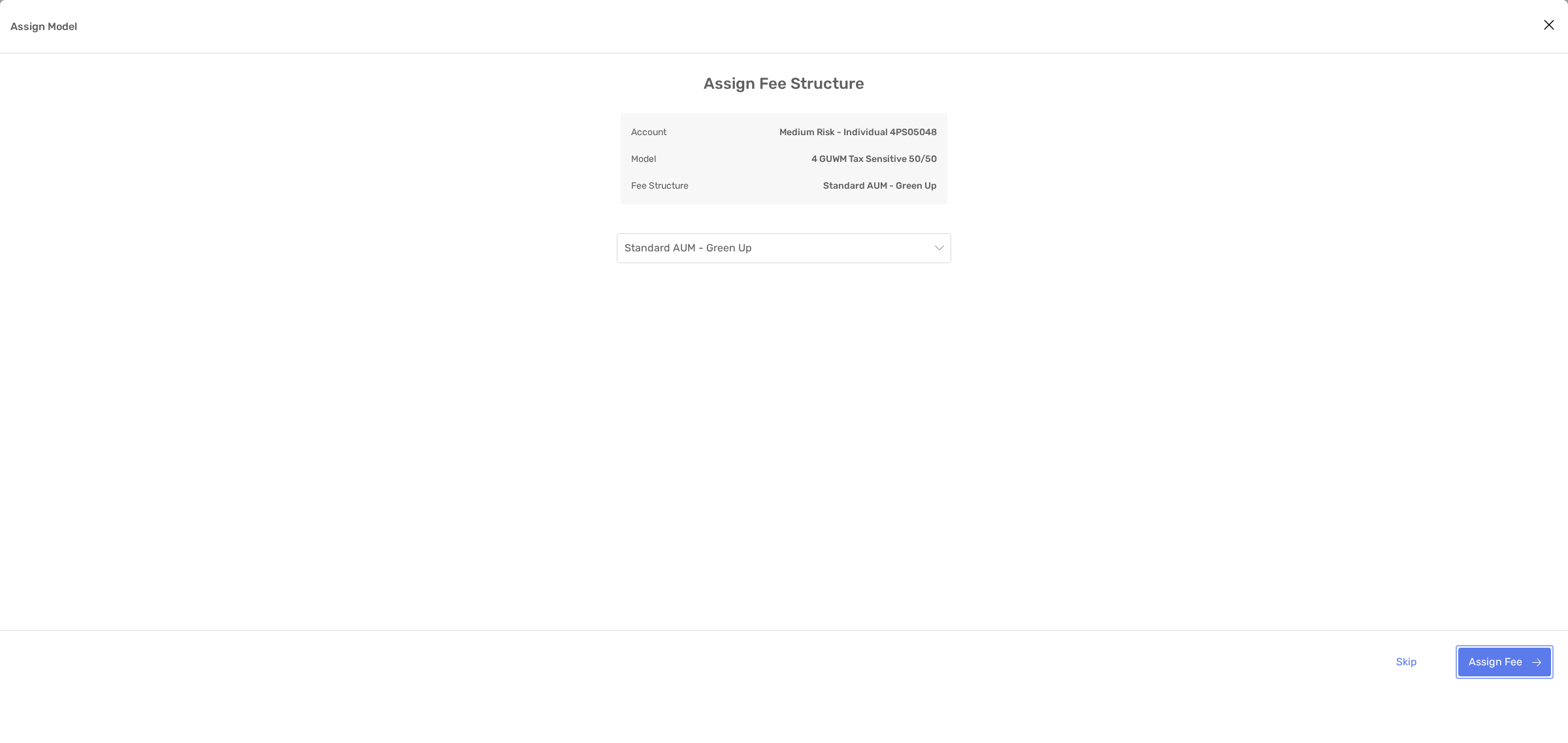
click at [1490, 667] on button "Assign Fee" at bounding box center [1505, 662] width 93 height 29
